Goal: Find contact information: Find contact information

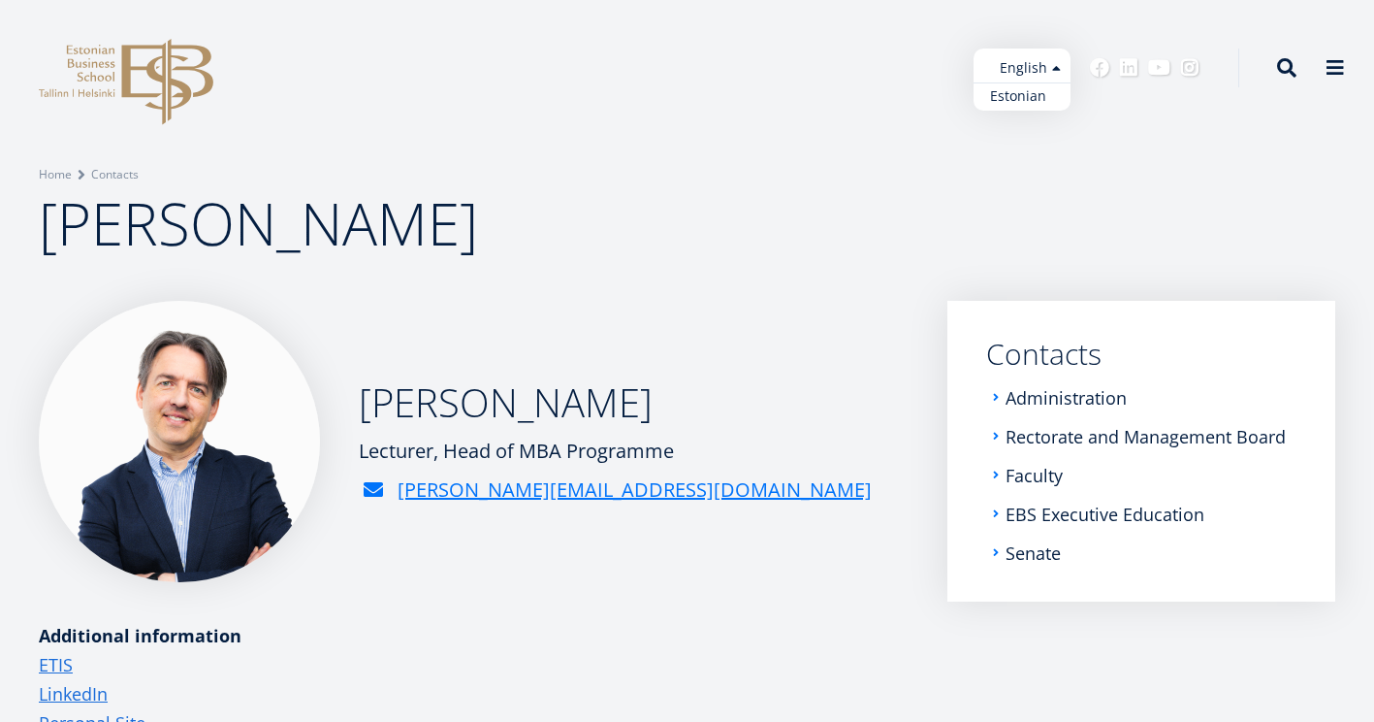
click at [1027, 90] on link "Estonian" at bounding box center [1022, 96] width 97 height 28
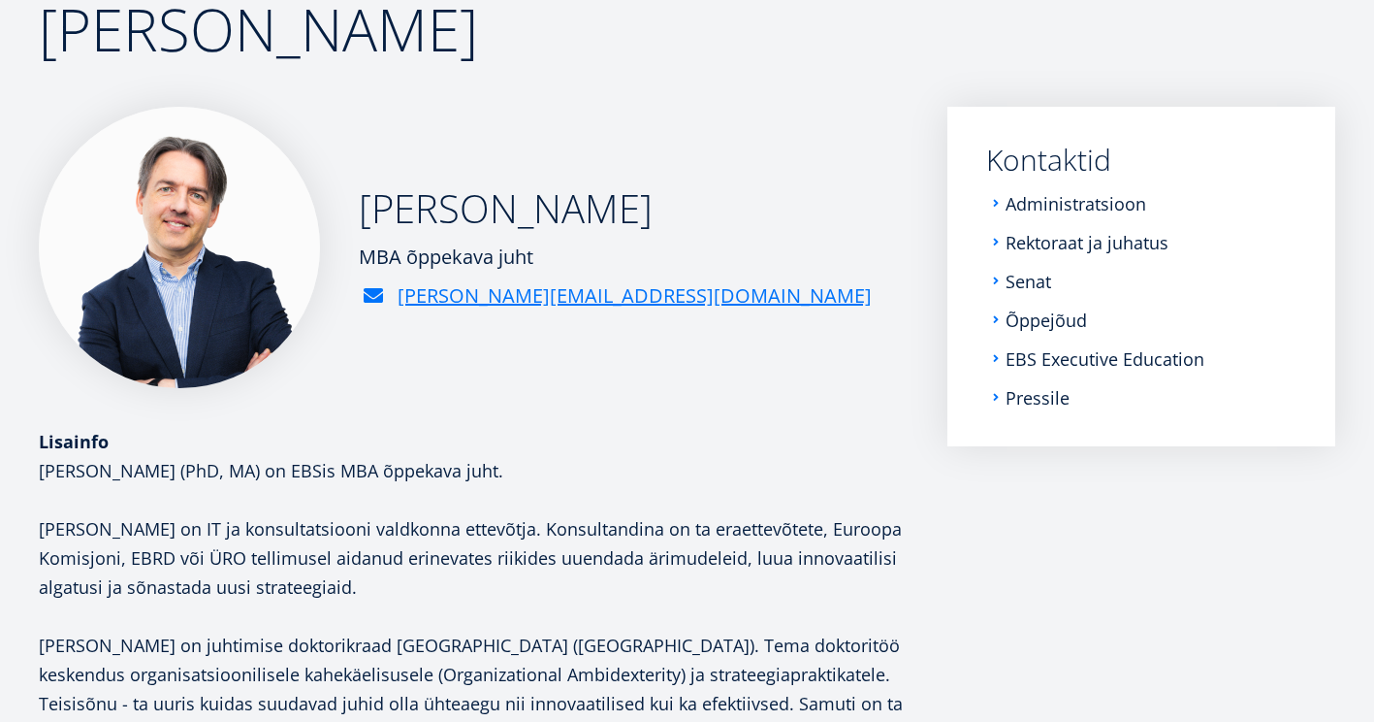
scroll to position [291, 0]
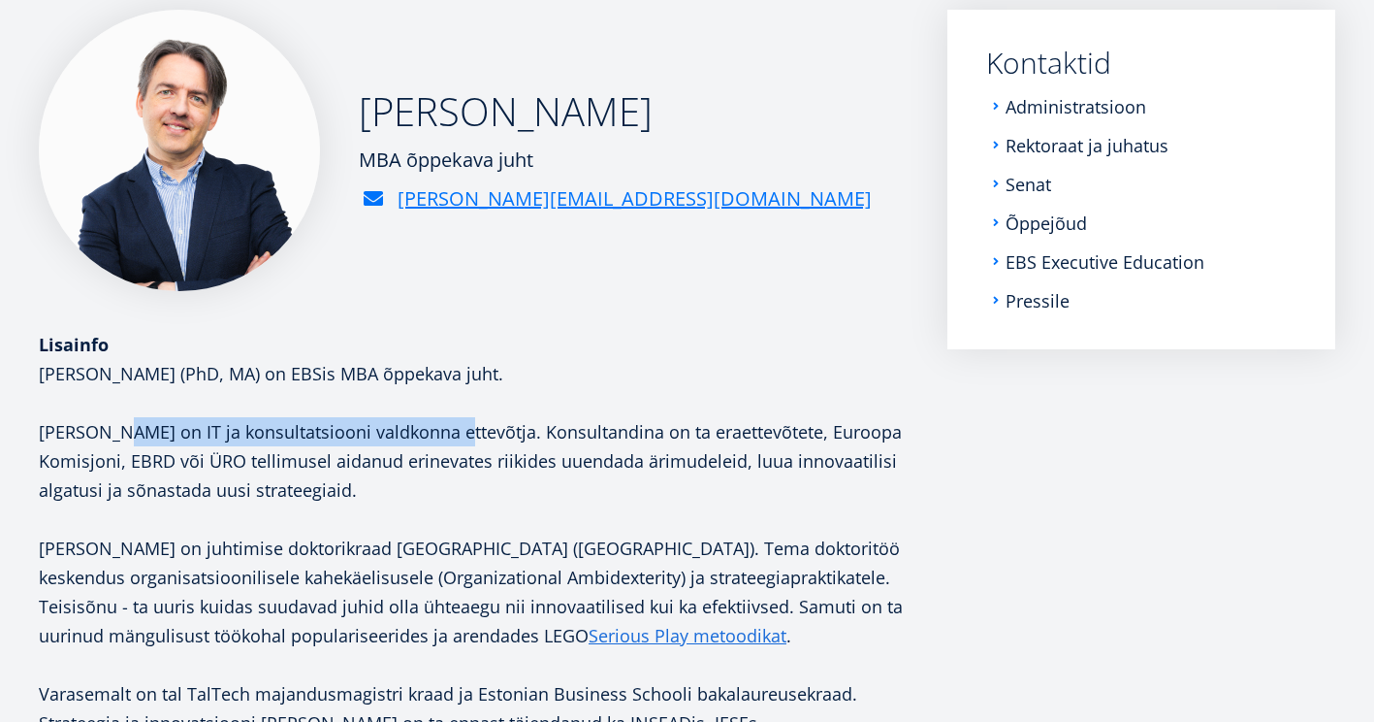
drag, startPoint x: 119, startPoint y: 430, endPoint x: 445, endPoint y: 428, distance: 325.9
click at [445, 428] on p "[PERSON_NAME] on IT ja konsultatsiooni valdkonna ettevõtja. Konsultandina on ta…" at bounding box center [474, 460] width 870 height 87
copy p "IT ja konsultatsiooni valdkonna ettevõtja"
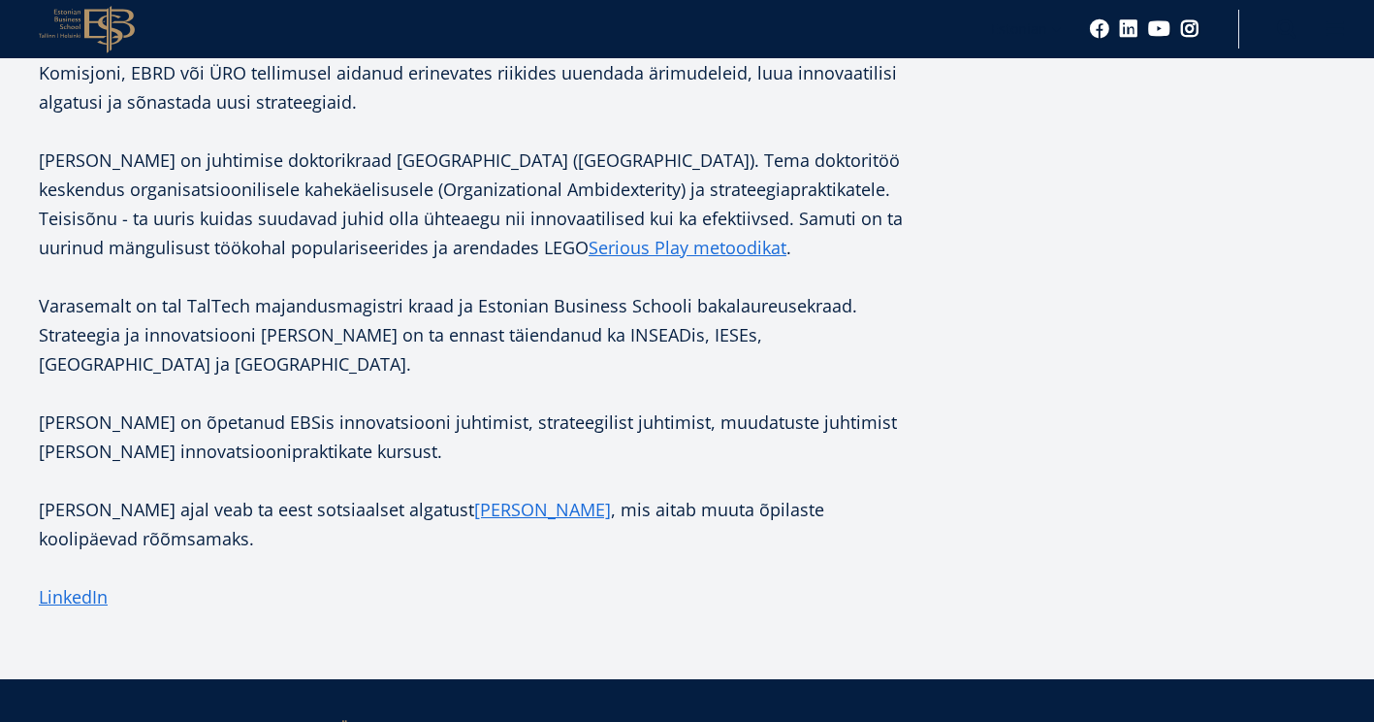
scroll to position [873, 0]
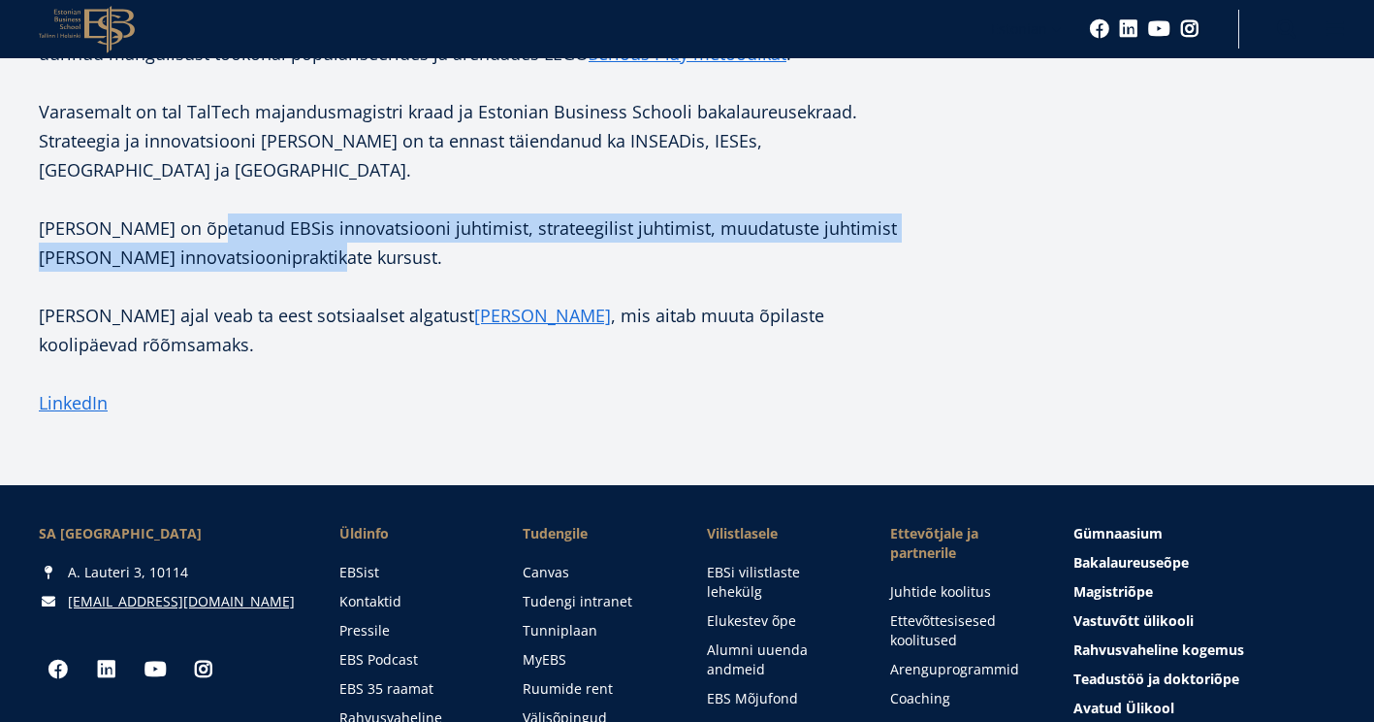
drag, startPoint x: 203, startPoint y: 238, endPoint x: 365, endPoint y: 250, distance: 162.5
click at [365, 250] on p "[PERSON_NAME] on õpetanud EBSis innovatsiooni juhtimist, strateegilist juhtimis…" at bounding box center [474, 242] width 870 height 58
click at [365, 251] on p "[PERSON_NAME] on õpetanud EBSis innovatsiooni juhtimist, strateegilist juhtimis…" at bounding box center [474, 242] width 870 height 58
